Goal: Information Seeking & Learning: Check status

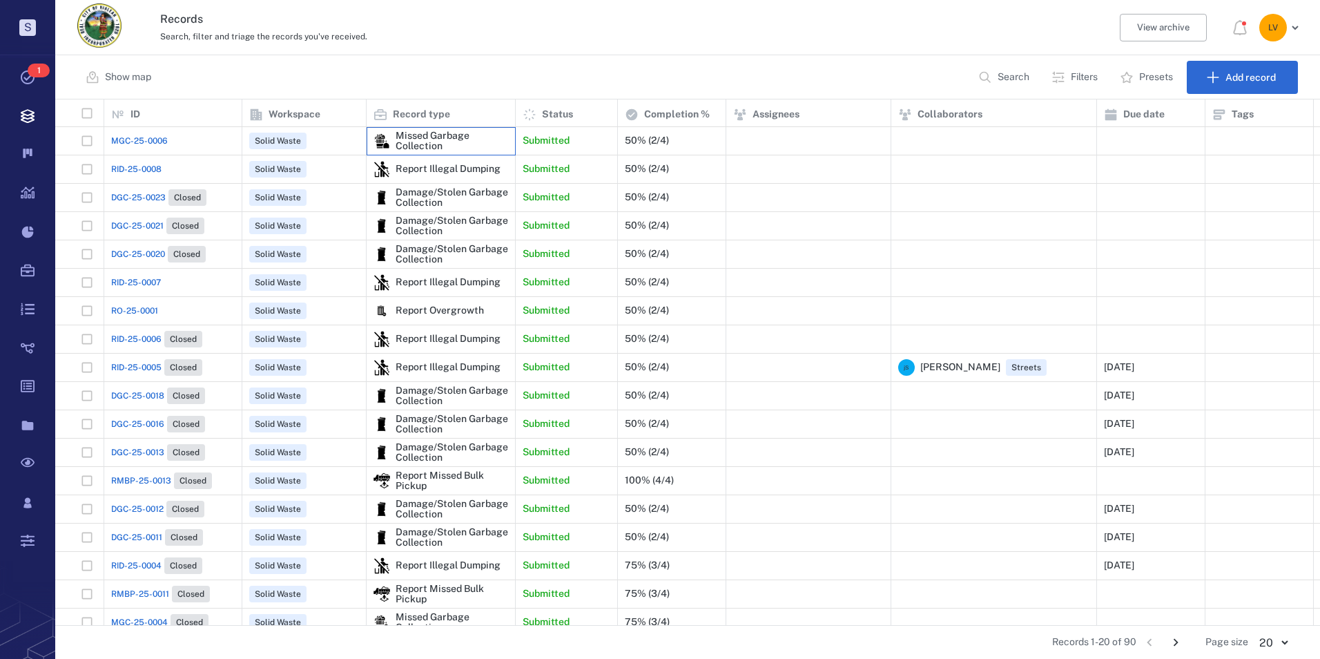
click at [419, 136] on div "Missed Garbage Collection" at bounding box center [452, 141] width 113 height 21
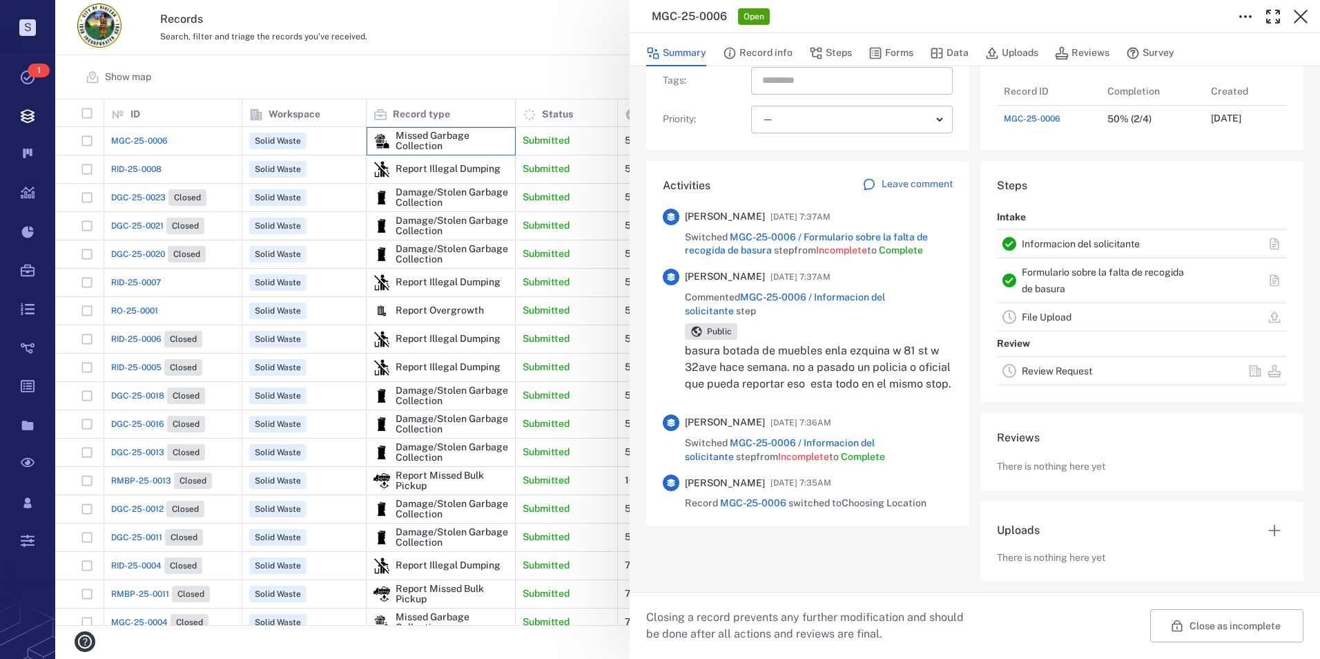
scroll to position [86, 0]
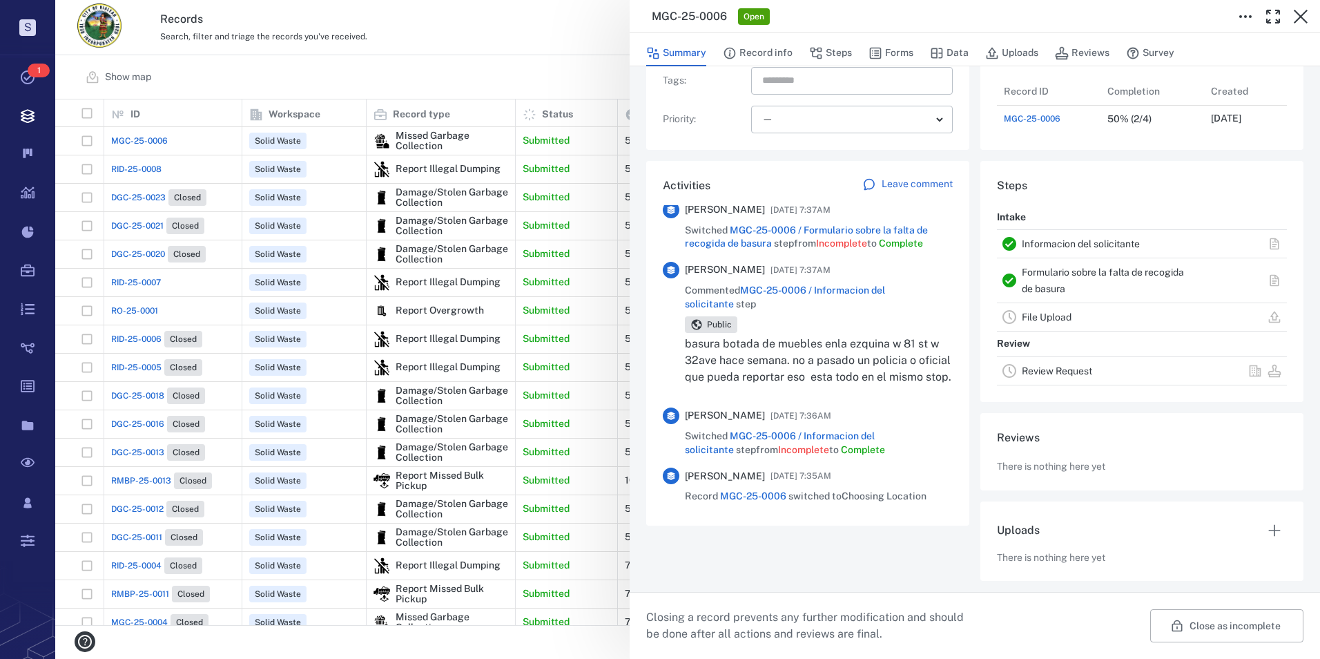
drag, startPoint x: 681, startPoint y: 316, endPoint x: 910, endPoint y: 371, distance: 235.6
click at [910, 371] on div "[PERSON_NAME] [DATE] 7:37AM Commented MGC-25-0006 / Informacion del solicitante…" at bounding box center [808, 329] width 290 height 135
drag, startPoint x: 910, startPoint y: 371, endPoint x: 799, endPoint y: 333, distance: 117.5
copy div "[PERSON_NAME] [DATE] 7:37AM Commented MGC-25-0006 / Informacion del solicitante…"
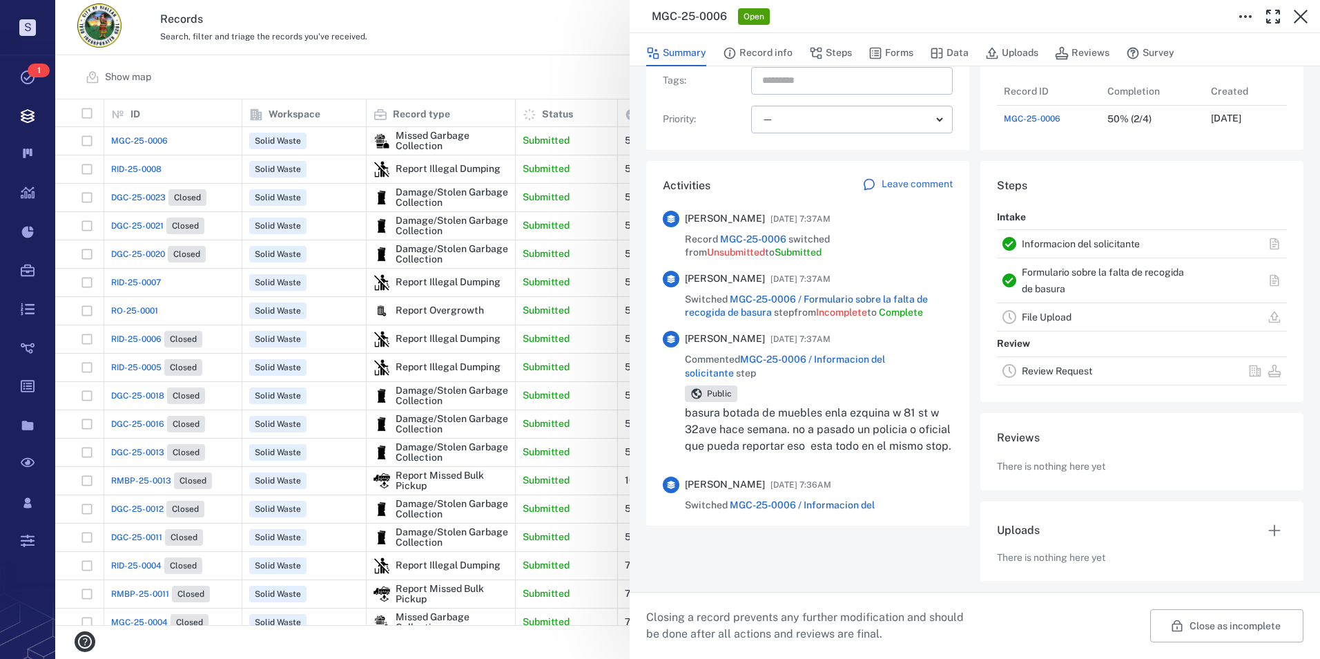
scroll to position [0, 0]
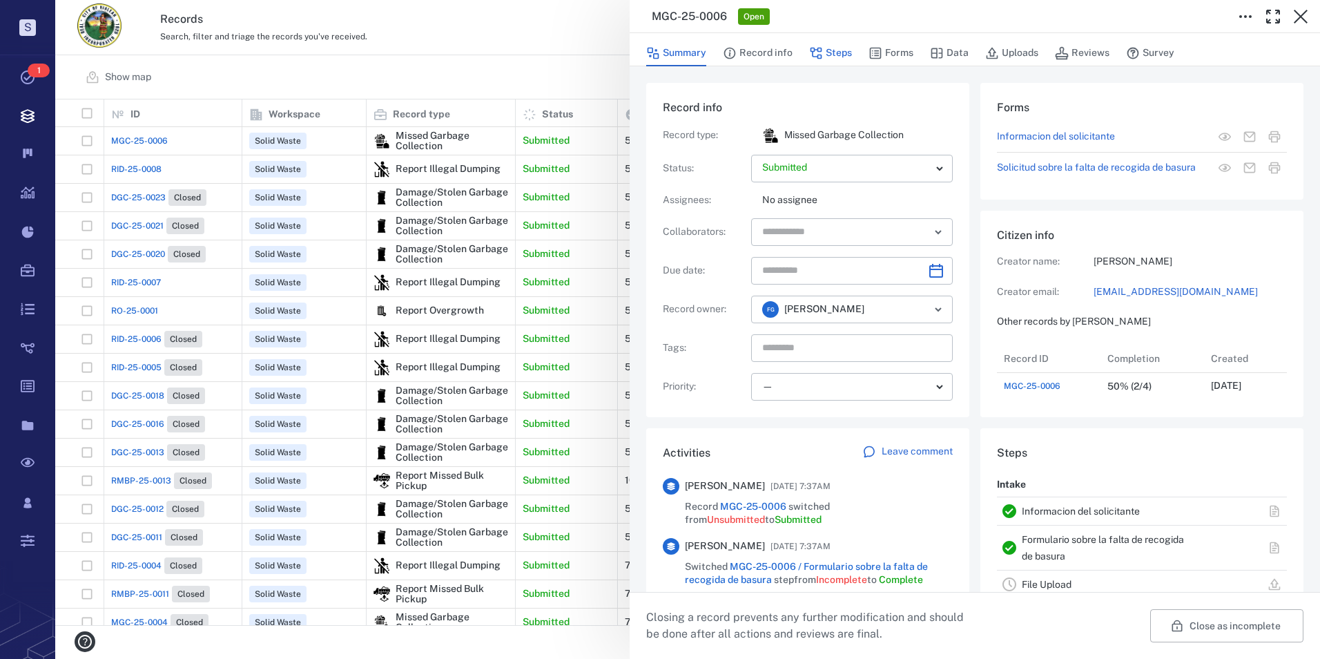
click at [829, 55] on button "Steps" at bounding box center [830, 53] width 43 height 26
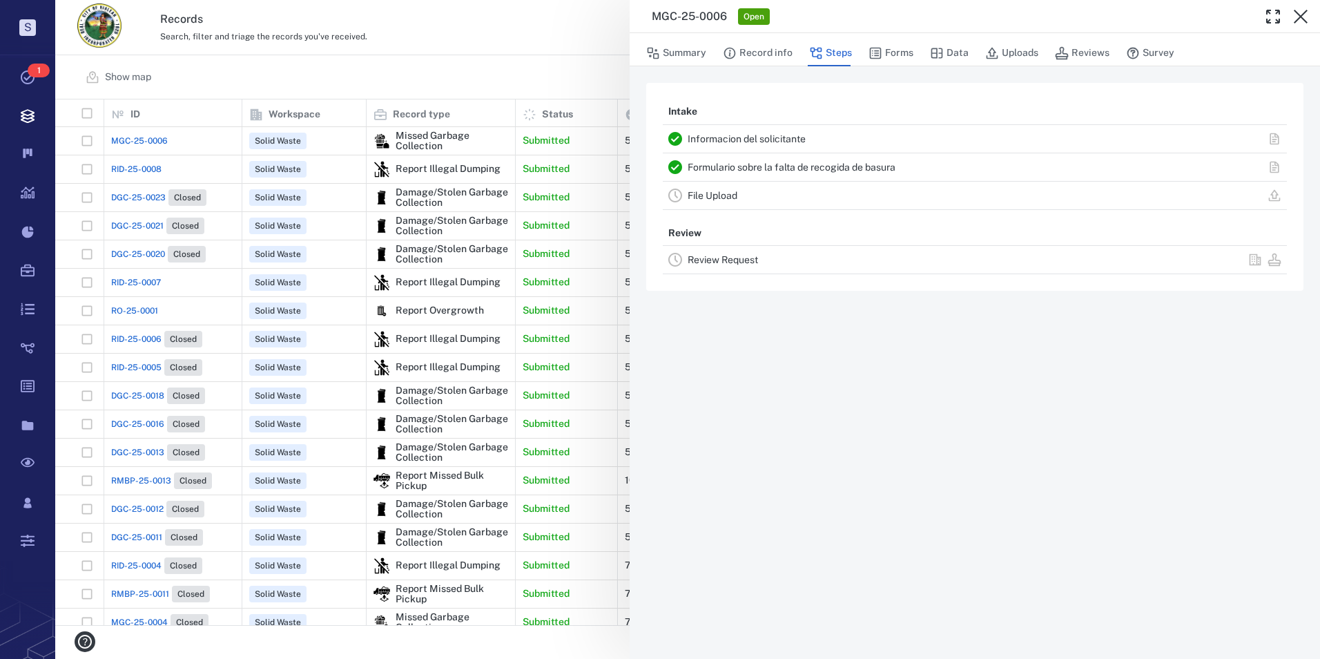
click at [762, 128] on div "Informacion del solicitante" at bounding box center [975, 139] width 624 height 28
click at [762, 135] on link "Informacion del solicitante" at bounding box center [747, 138] width 118 height 11
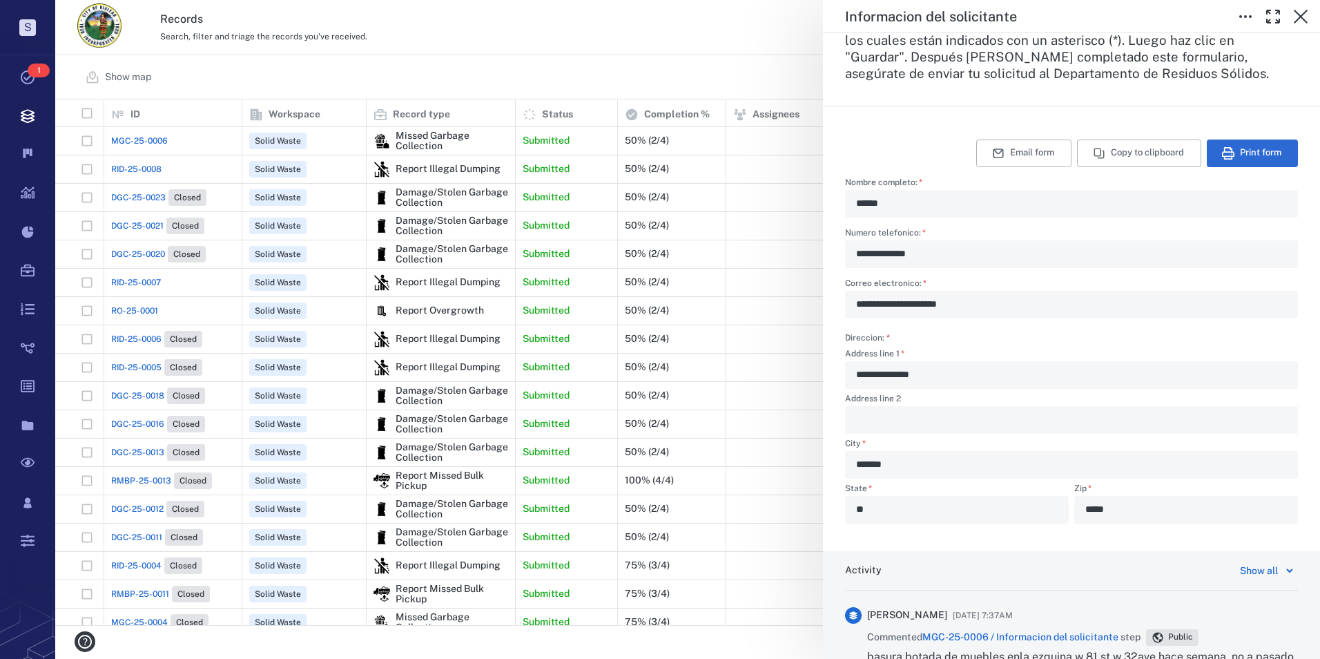
scroll to position [276, 0]
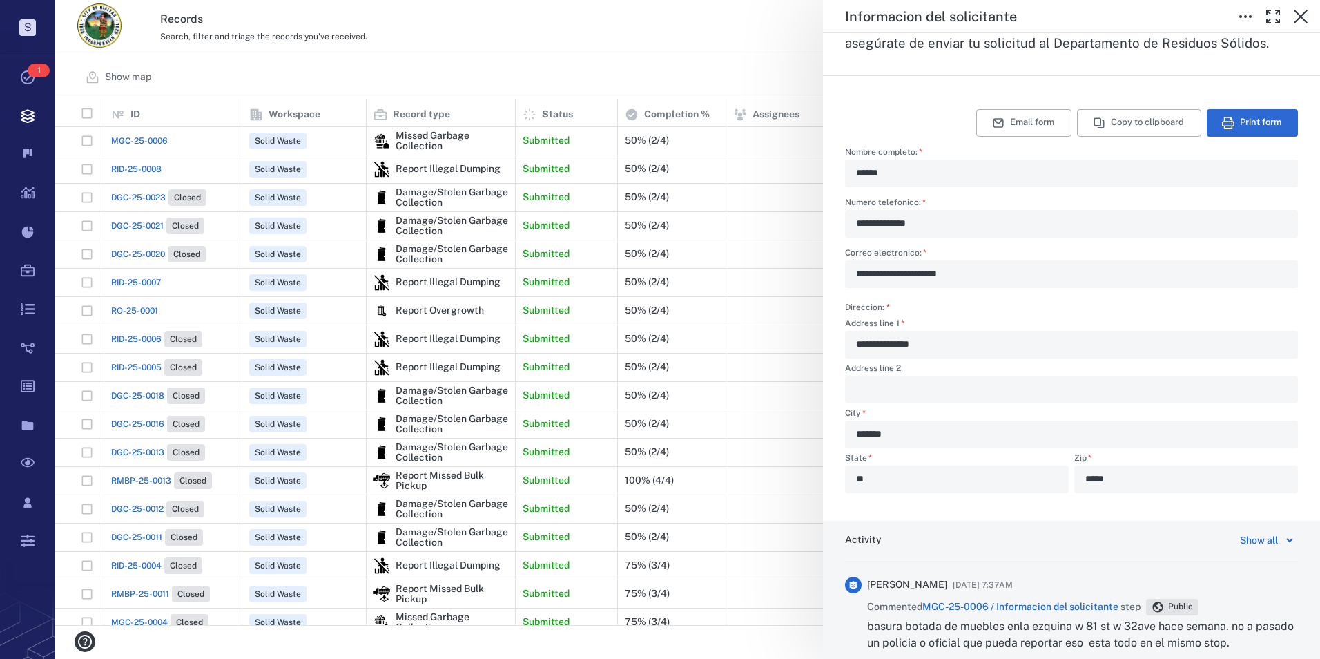
click at [855, 222] on div "**********" at bounding box center [1071, 224] width 453 height 28
click at [286, 168] on div "**********" at bounding box center [687, 329] width 1265 height 659
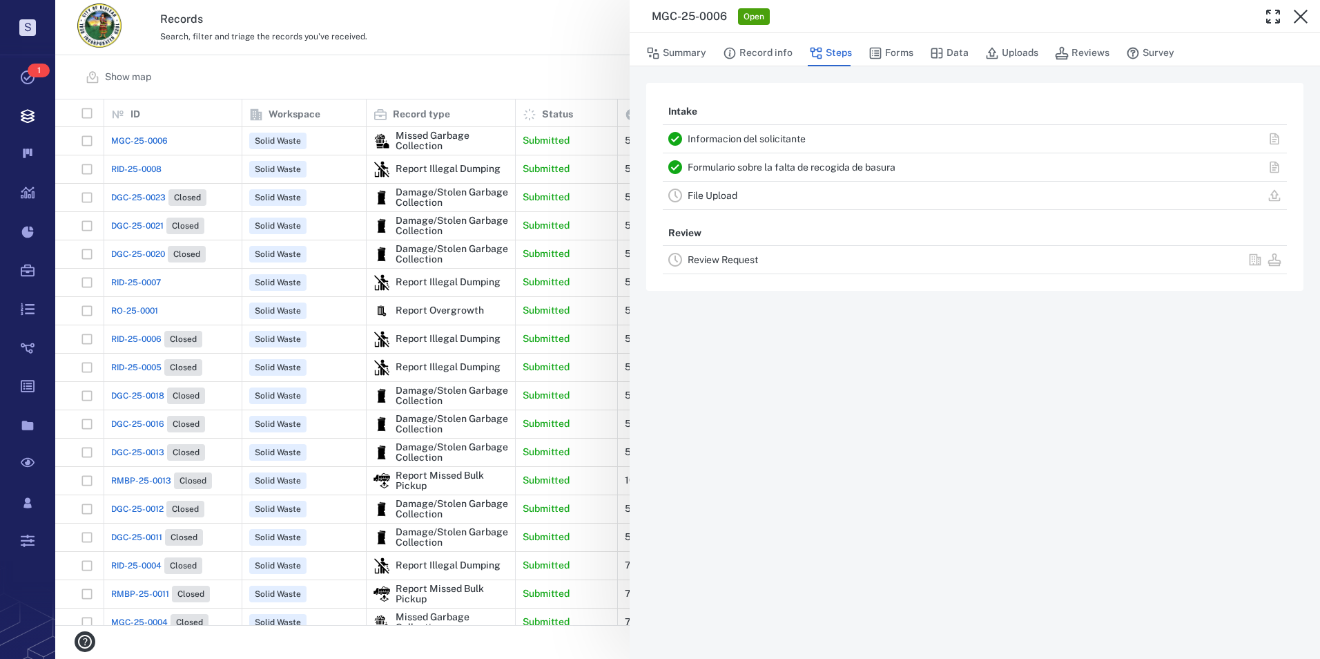
click at [830, 52] on button "Steps" at bounding box center [830, 53] width 43 height 26
click at [751, 144] on div "Informacion del solicitante" at bounding box center [890, 139] width 405 height 17
click at [748, 139] on link "Informacion del solicitante" at bounding box center [747, 138] width 118 height 11
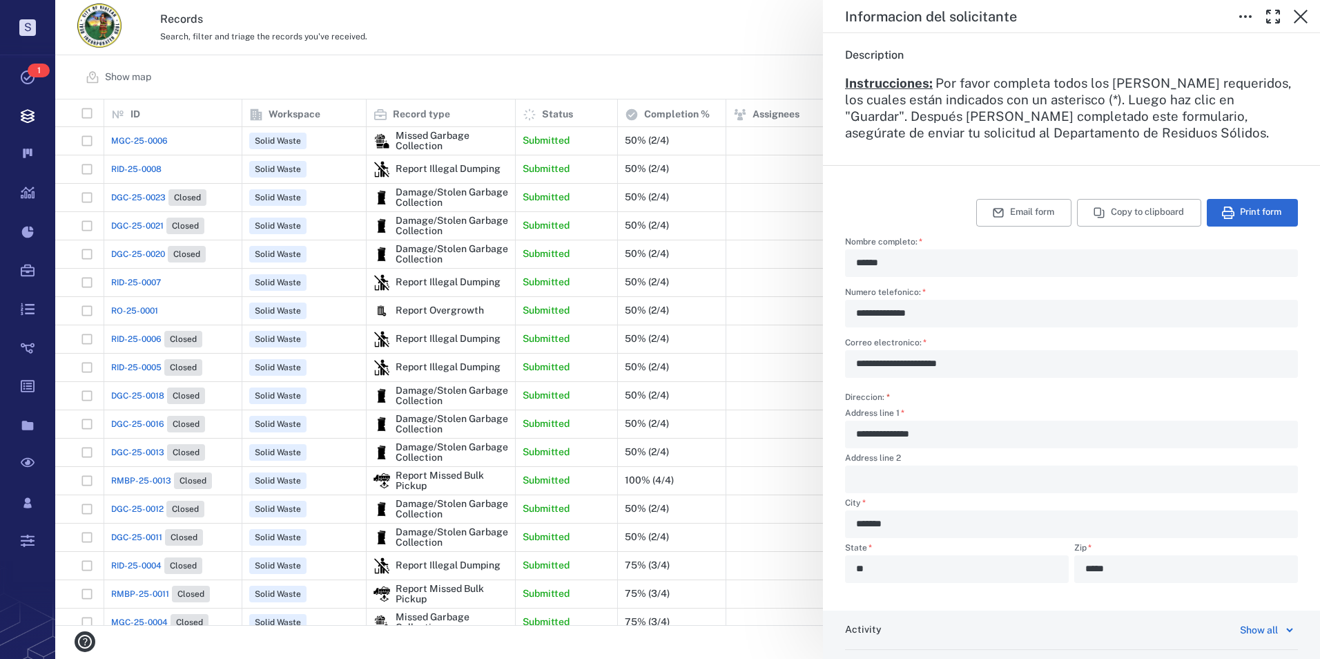
scroll to position [162, 0]
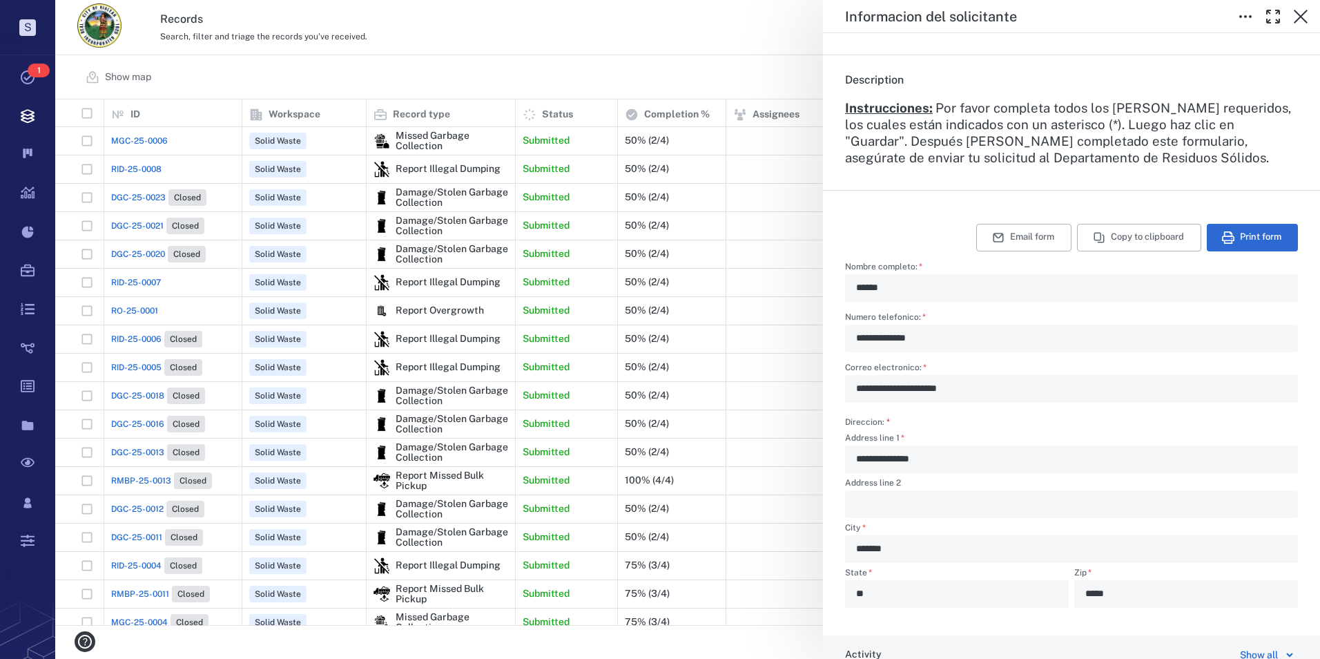
click at [725, 22] on div "**********" at bounding box center [687, 329] width 1265 height 659
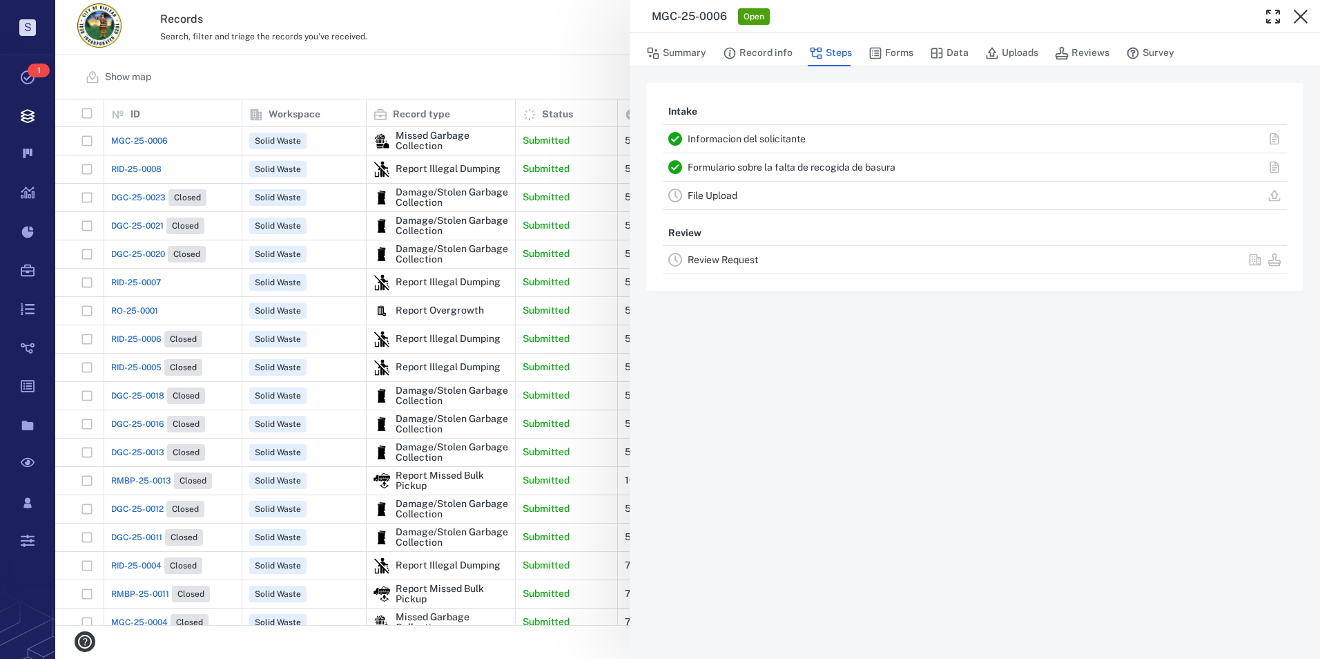
click at [432, 136] on div "MGC-25-0006 Open Summary Record info Steps Forms Data Uploads Reviews Survey In…" at bounding box center [687, 329] width 1265 height 659
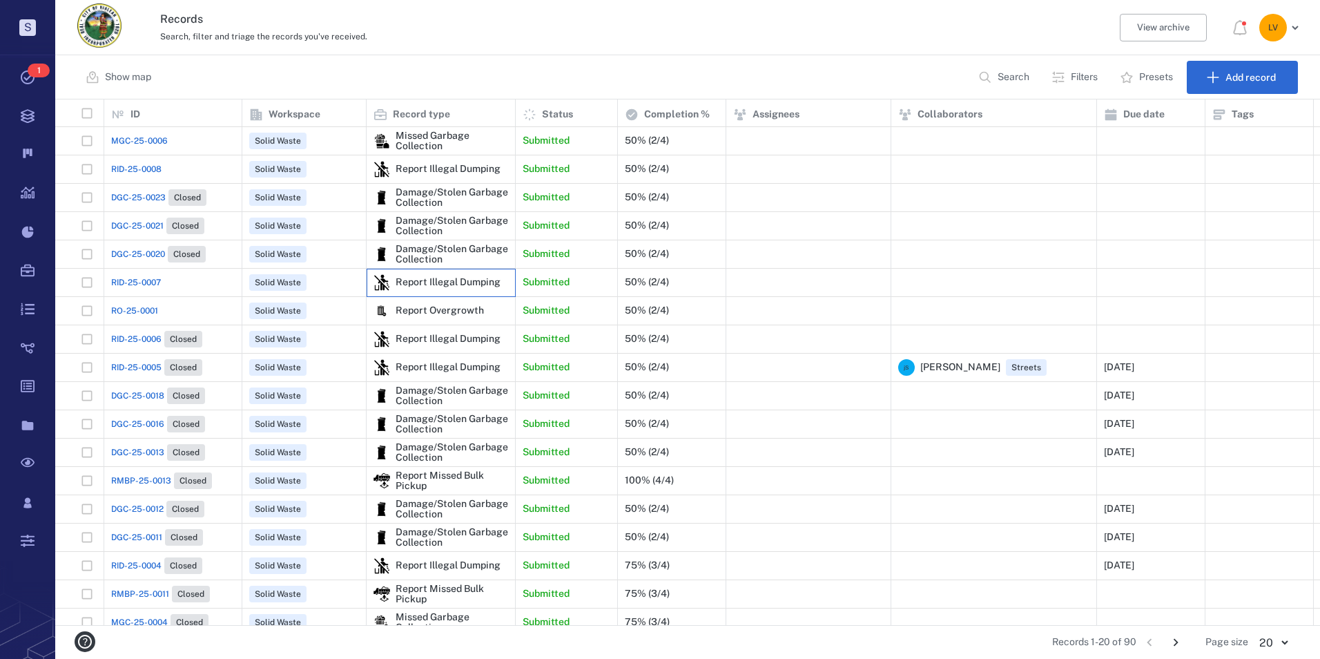
click at [429, 280] on div "Report Illegal Dumping" at bounding box center [448, 282] width 105 height 10
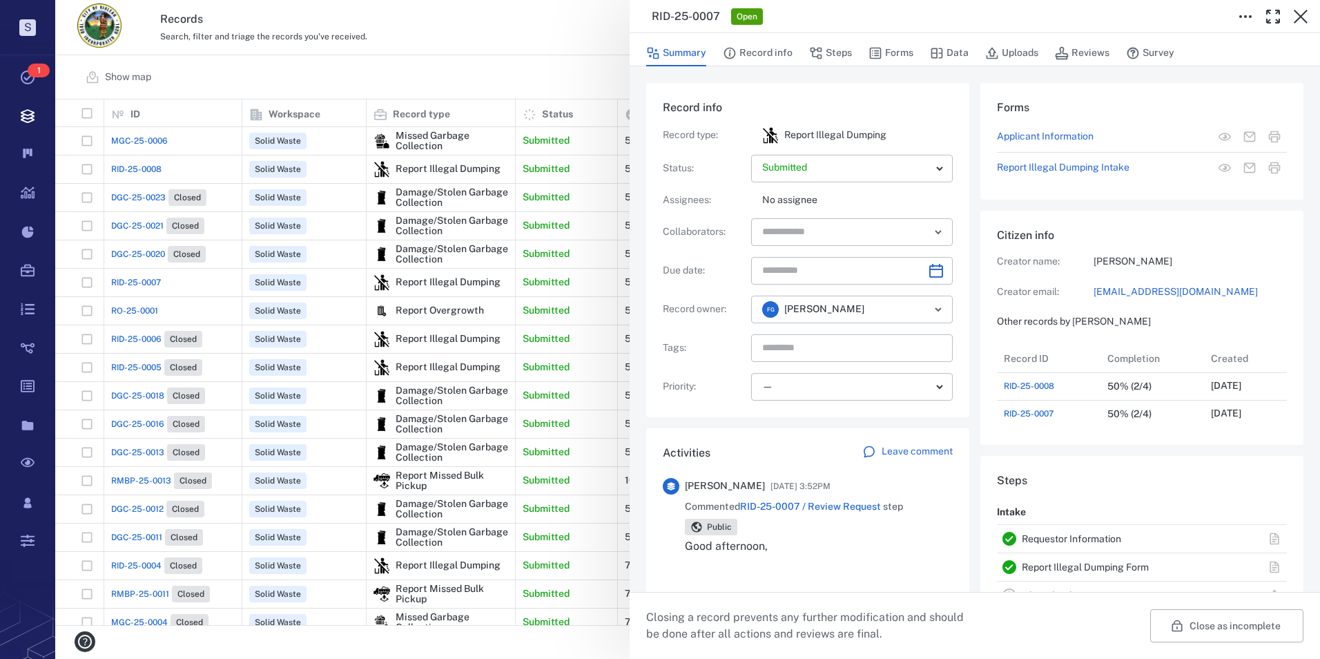
drag, startPoint x: 582, startPoint y: 92, endPoint x: 534, endPoint y: 32, distance: 77.1
click at [579, 88] on div "RID-25-0007 Open Summary Record info Steps Forms Data Uploads Reviews Survey Re…" at bounding box center [687, 329] width 1265 height 659
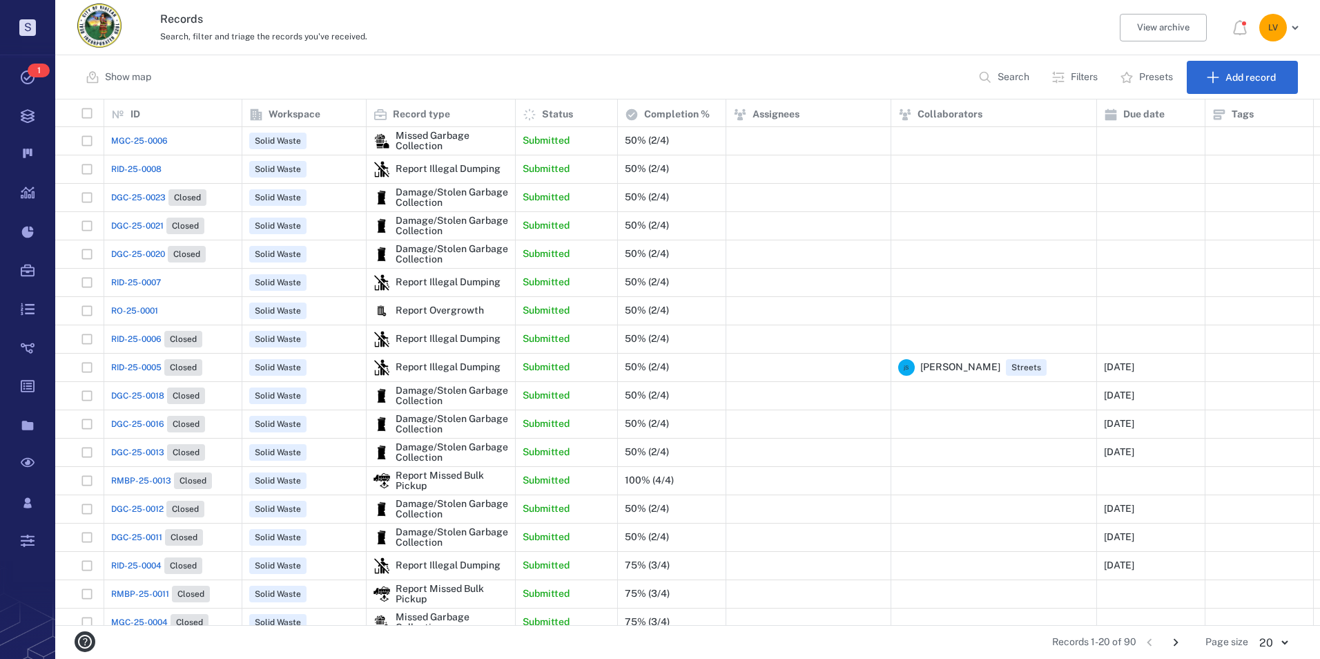
click at [534, 32] on div "Search, filter and triage the records you've received." at bounding box center [627, 36] width 935 height 17
click at [290, 139] on span "Solid Waste" at bounding box center [278, 141] width 52 height 12
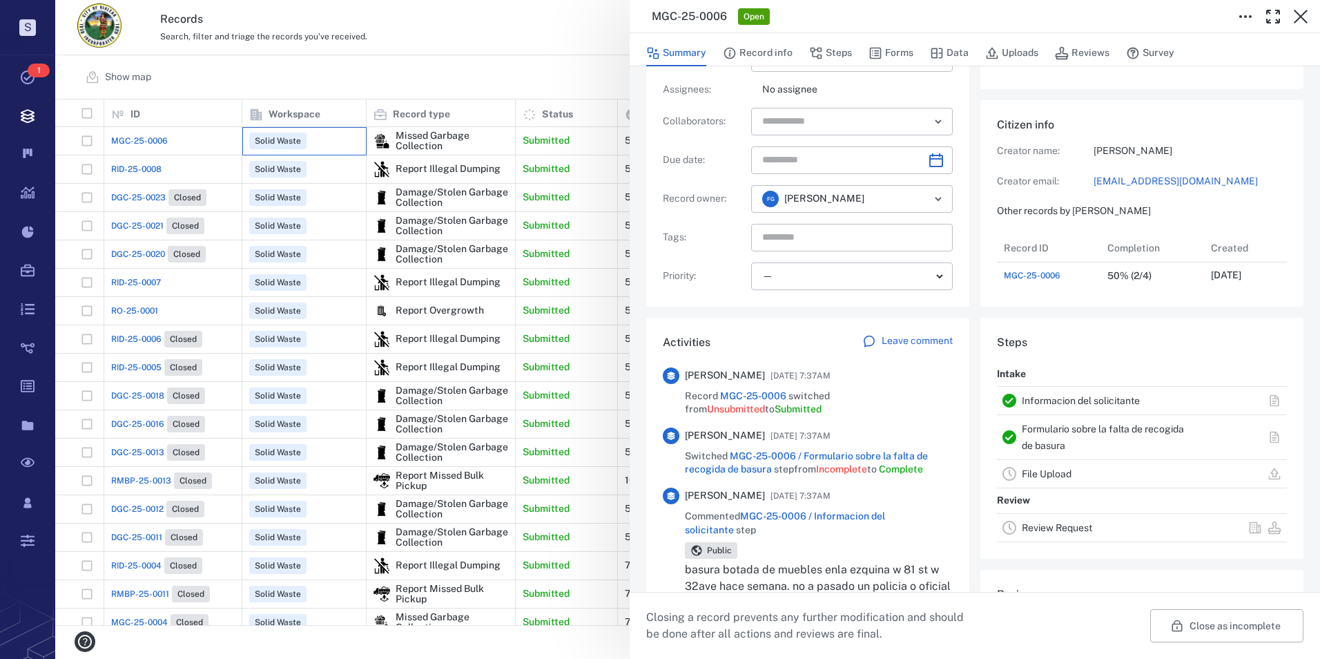
scroll to position [278, 0]
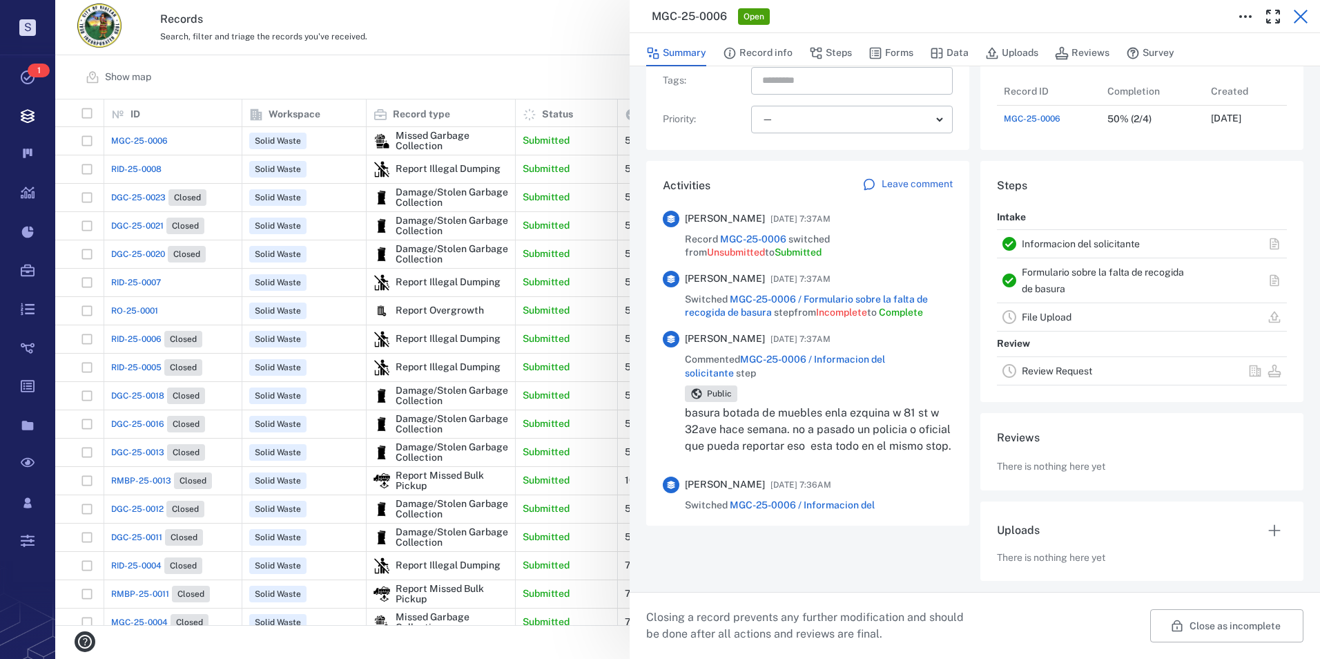
click at [1299, 16] on icon "button" at bounding box center [1301, 16] width 17 height 17
